Goal: Complete application form

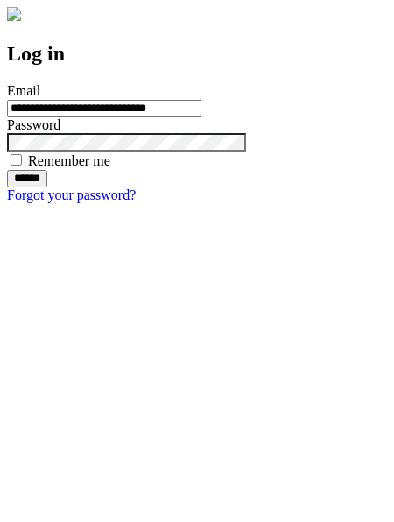
type input "**********"
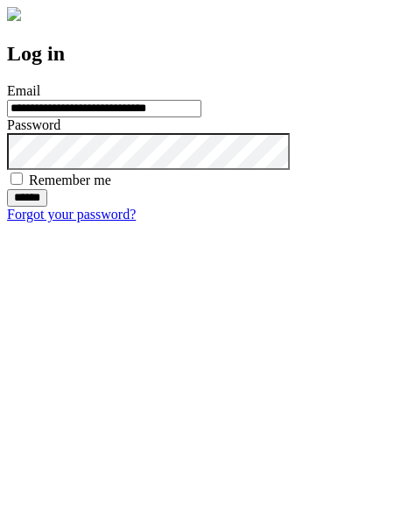
click at [47, 207] on input "******" at bounding box center [27, 198] width 40 height 18
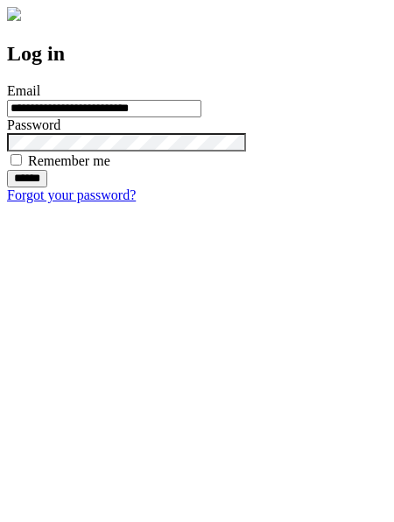
type input "**********"
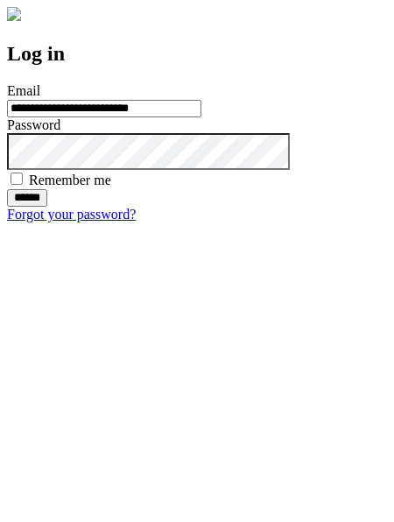
click at [47, 207] on input "******" at bounding box center [27, 198] width 40 height 18
